Goal: Task Accomplishment & Management: Manage account settings

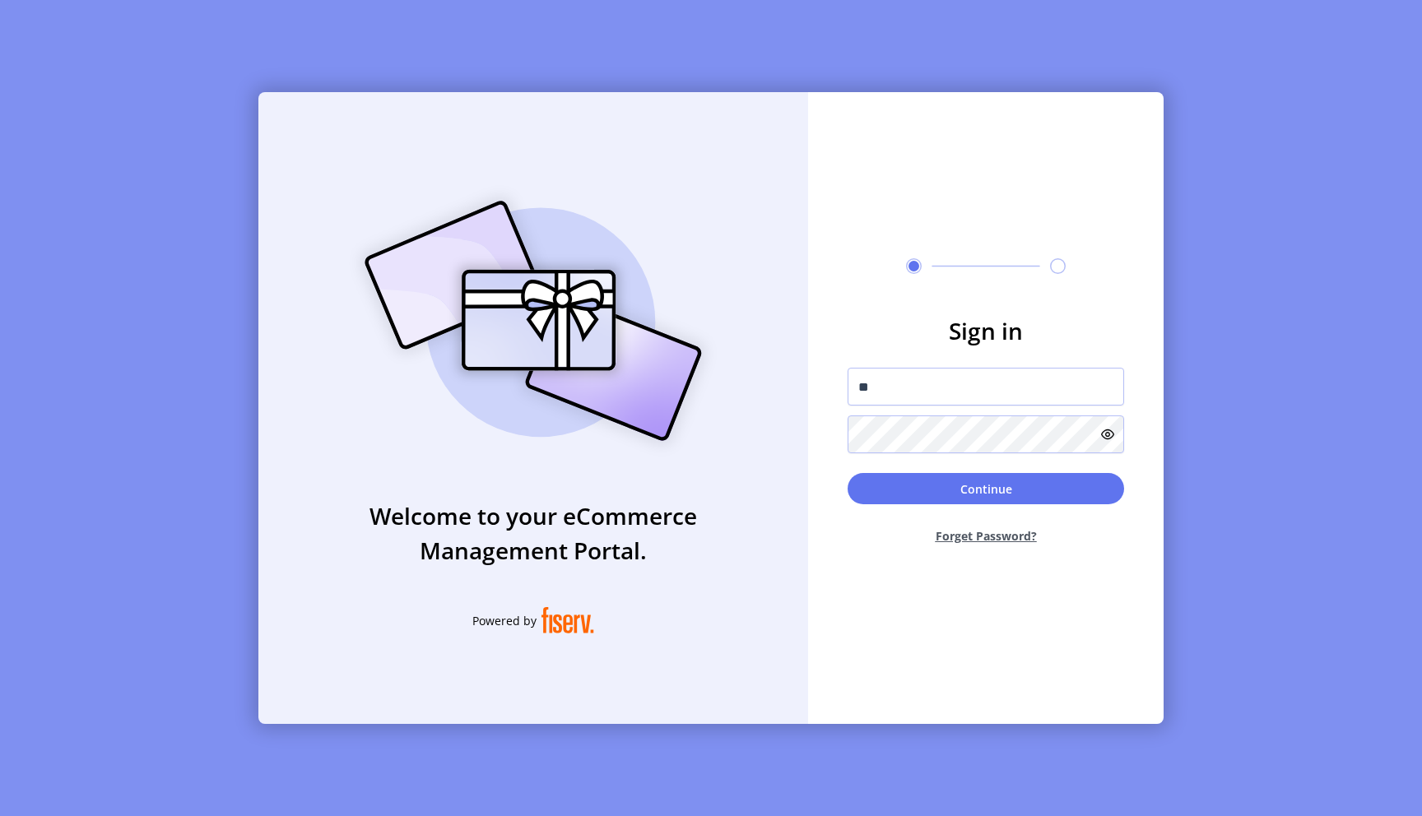
type input "**********"
click at [1020, 496] on button "Continue" at bounding box center [986, 488] width 277 height 31
